Goal: Task Accomplishment & Management: Use online tool/utility

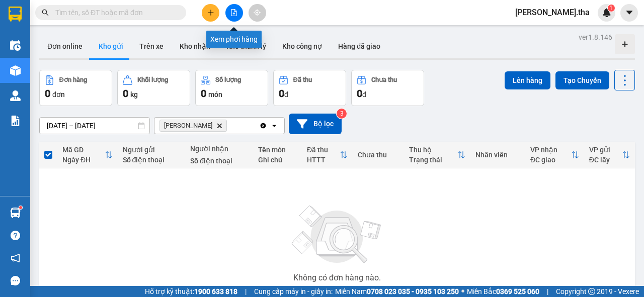
click at [233, 13] on icon "file-add" at bounding box center [234, 12] width 6 height 7
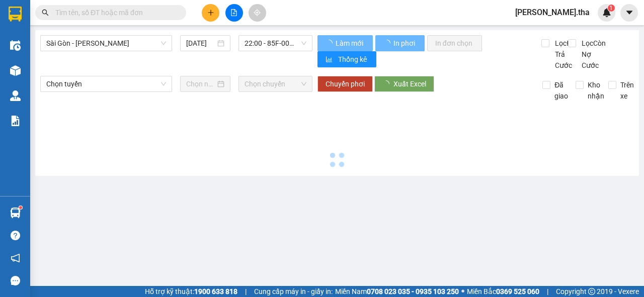
type input "[DATE]"
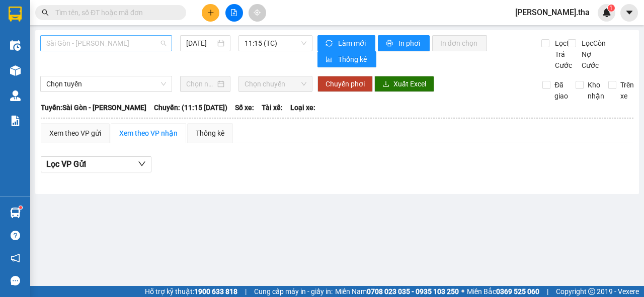
click at [106, 45] on span "Sài Gòn - [PERSON_NAME]" at bounding box center [106, 43] width 120 height 15
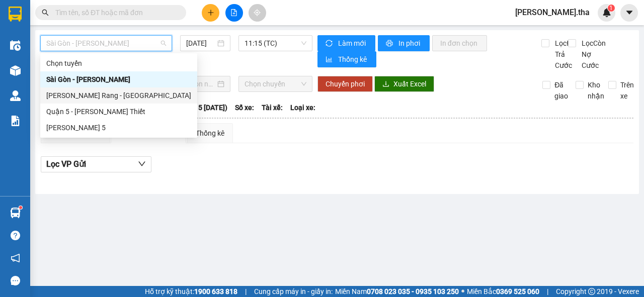
click at [102, 94] on div "[PERSON_NAME] Rang - [GEOGRAPHIC_DATA]" at bounding box center [118, 95] width 145 height 11
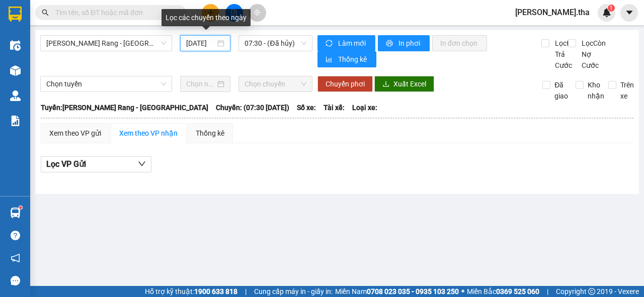
click at [189, 38] on input "[DATE]" at bounding box center [200, 43] width 29 height 11
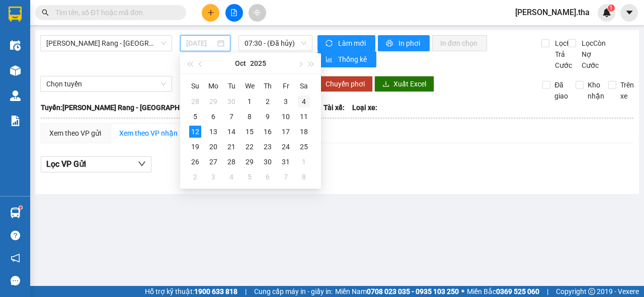
click at [302, 101] on div "4" at bounding box center [304, 102] width 12 height 12
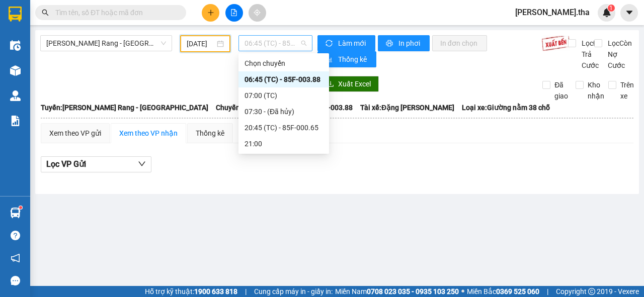
click at [282, 46] on span "06:45 (TC) - 85F-003.88" at bounding box center [274, 43] width 61 height 15
click at [294, 128] on div "20:45 (TC) - 85F-000.65" at bounding box center [283, 127] width 78 height 11
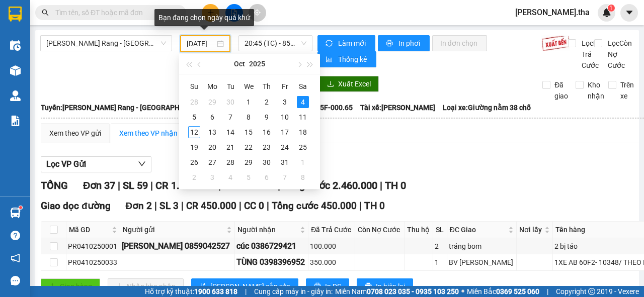
click at [195, 44] on input "[DATE]" at bounding box center [201, 43] width 28 height 11
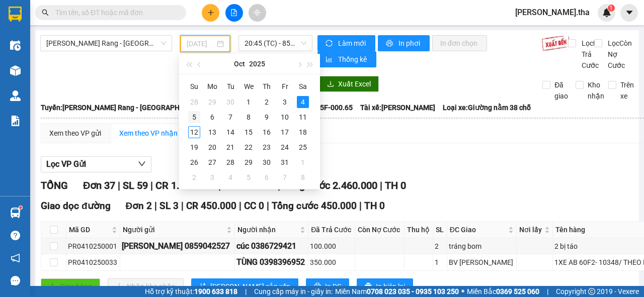
click at [193, 115] on div "5" at bounding box center [194, 117] width 12 height 12
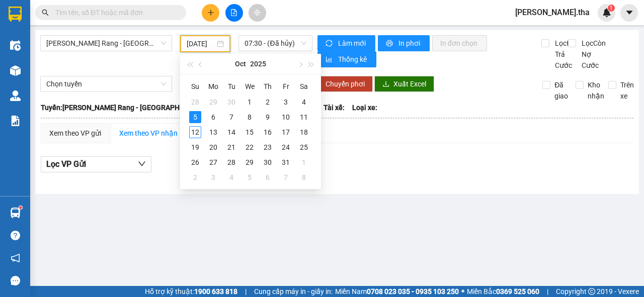
click at [209, 41] on input "[DATE]" at bounding box center [201, 43] width 28 height 11
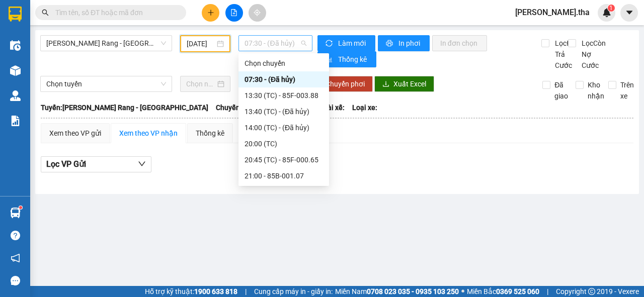
click at [270, 44] on span "07:30 - (Đã [PERSON_NAME])" at bounding box center [274, 43] width 61 height 15
click at [274, 160] on div "20:45 (TC) - 85F-000.65" at bounding box center [283, 159] width 78 height 11
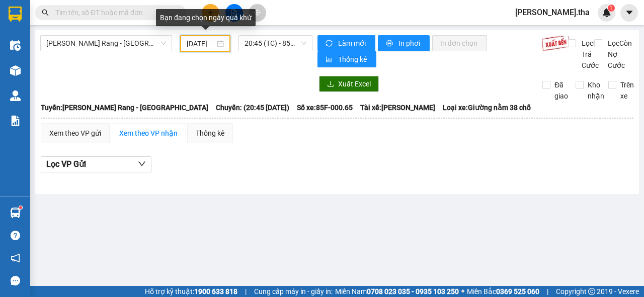
click at [205, 42] on input "[DATE]" at bounding box center [201, 43] width 28 height 11
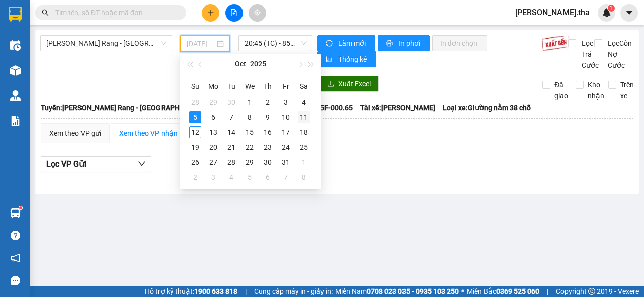
click at [307, 119] on div "11" at bounding box center [304, 117] width 12 height 12
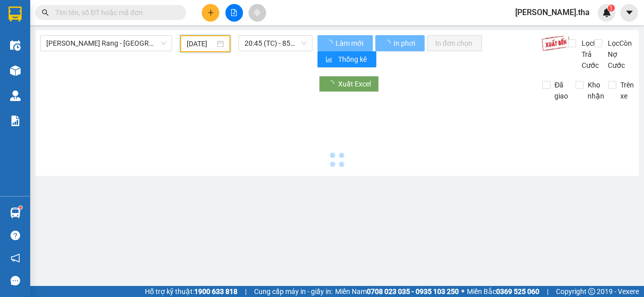
type input "[DATE]"
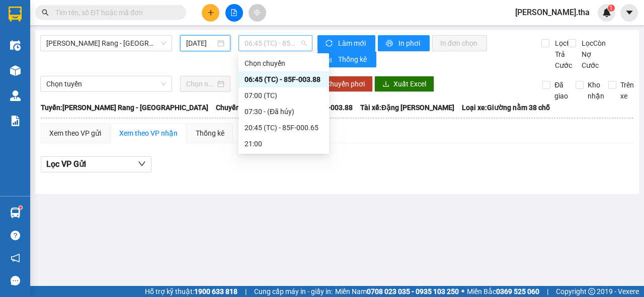
click at [260, 43] on span "06:45 (TC) - 85F-003.88" at bounding box center [274, 43] width 61 height 15
click at [273, 125] on div "20:45 (TC) - 85F-000.65" at bounding box center [283, 127] width 78 height 11
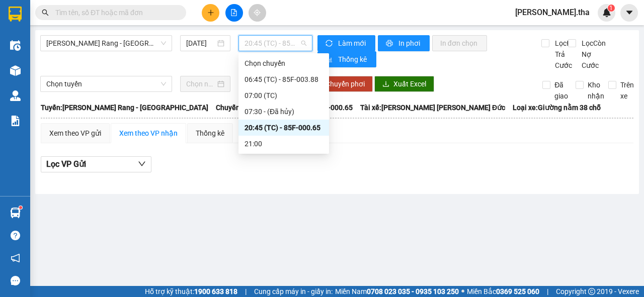
drag, startPoint x: 260, startPoint y: 44, endPoint x: 259, endPoint y: 58, distance: 14.1
click at [259, 49] on span "20:45 (TC) - 85F-000.65" at bounding box center [274, 43] width 61 height 15
click at [262, 145] on div "21:00" at bounding box center [283, 143] width 78 height 11
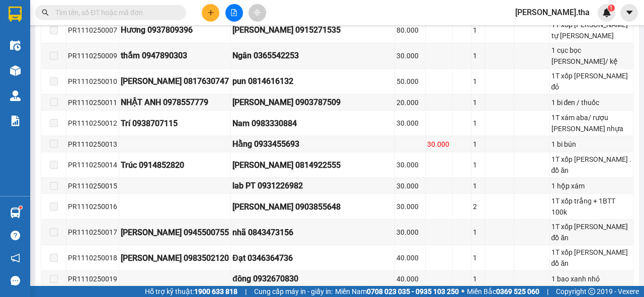
scroll to position [523, 0]
